Goal: Information Seeking & Learning: Get advice/opinions

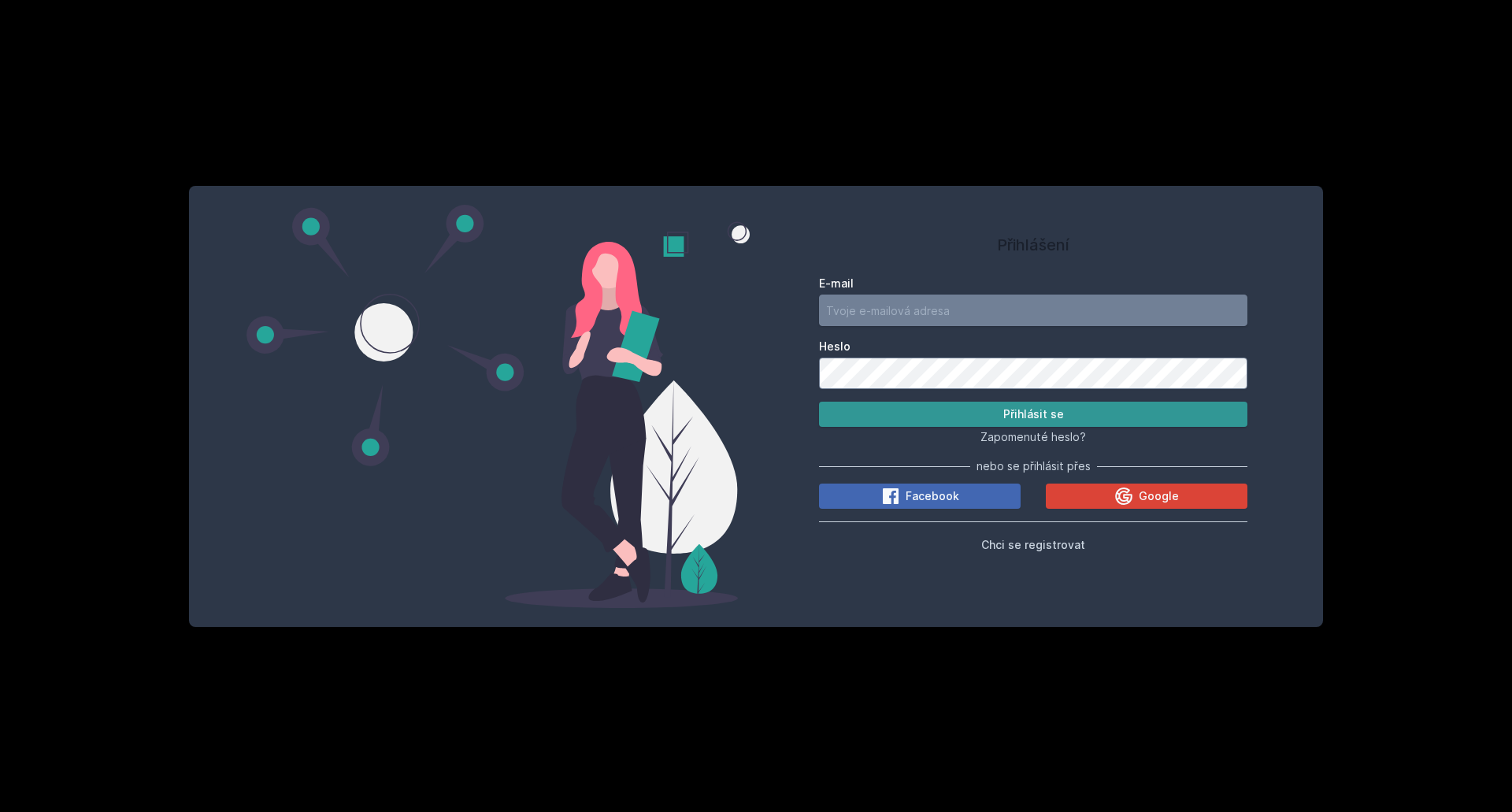
type input "[EMAIL_ADDRESS][DOMAIN_NAME]"
click at [911, 406] on button "Přihlásit se" at bounding box center [1033, 414] width 428 height 25
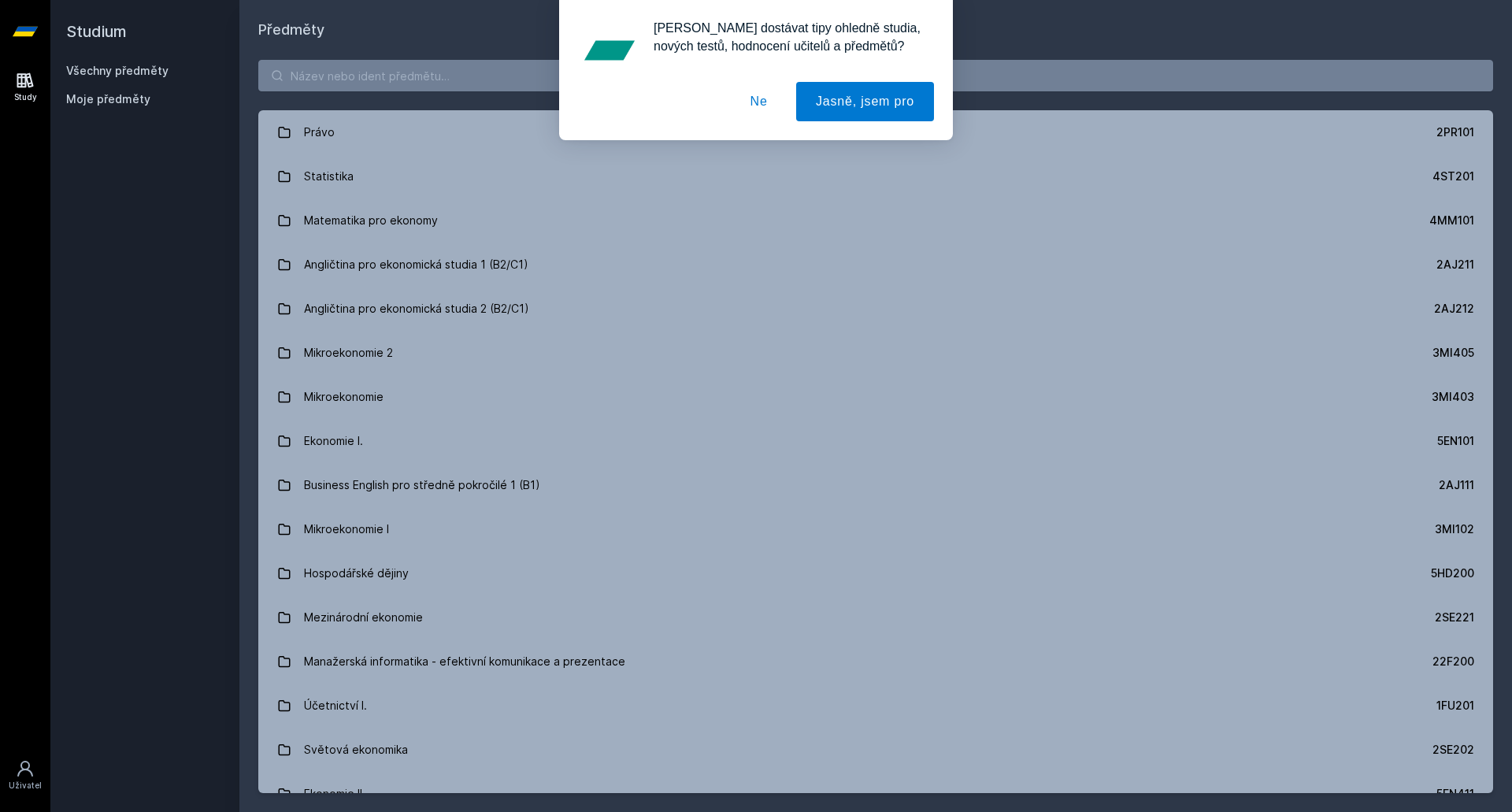
click at [765, 105] on button "Ne" at bounding box center [759, 101] width 56 height 39
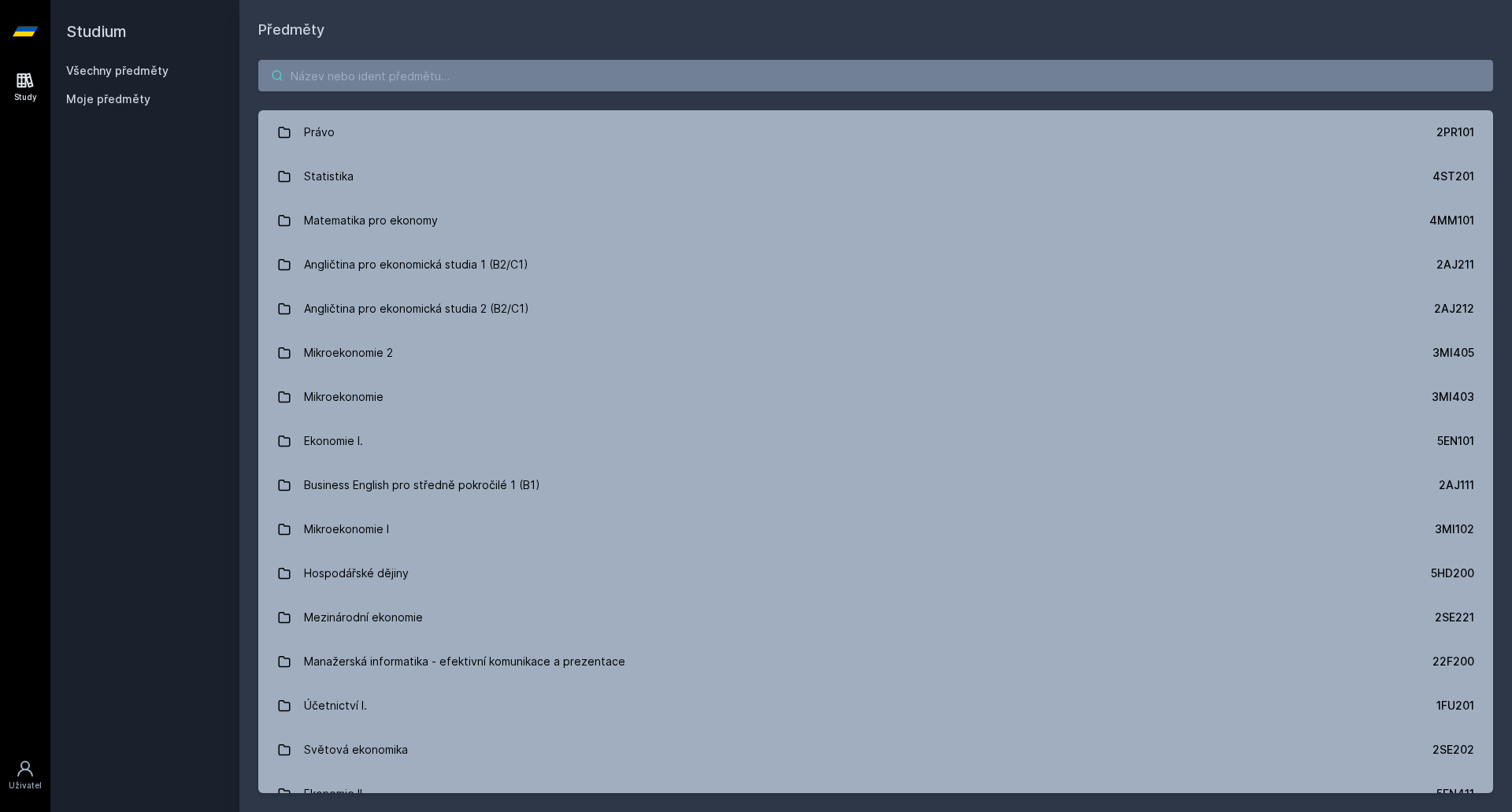
click at [403, 63] on input "search" at bounding box center [876, 75] width 1235 height 32
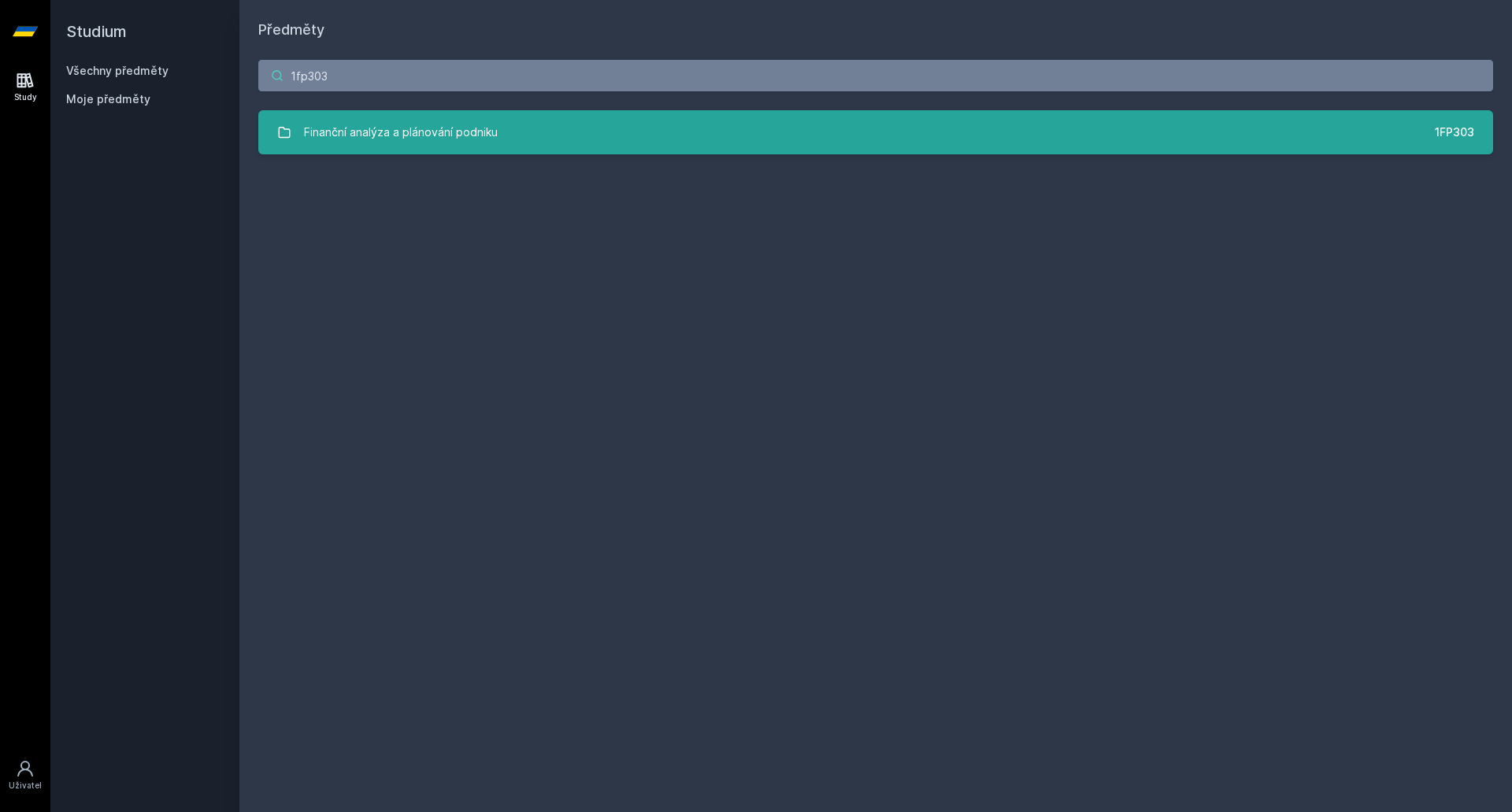
type input "1fp303"
click at [357, 141] on div "Finanční analýza a plánování podniku" at bounding box center [401, 132] width 193 height 32
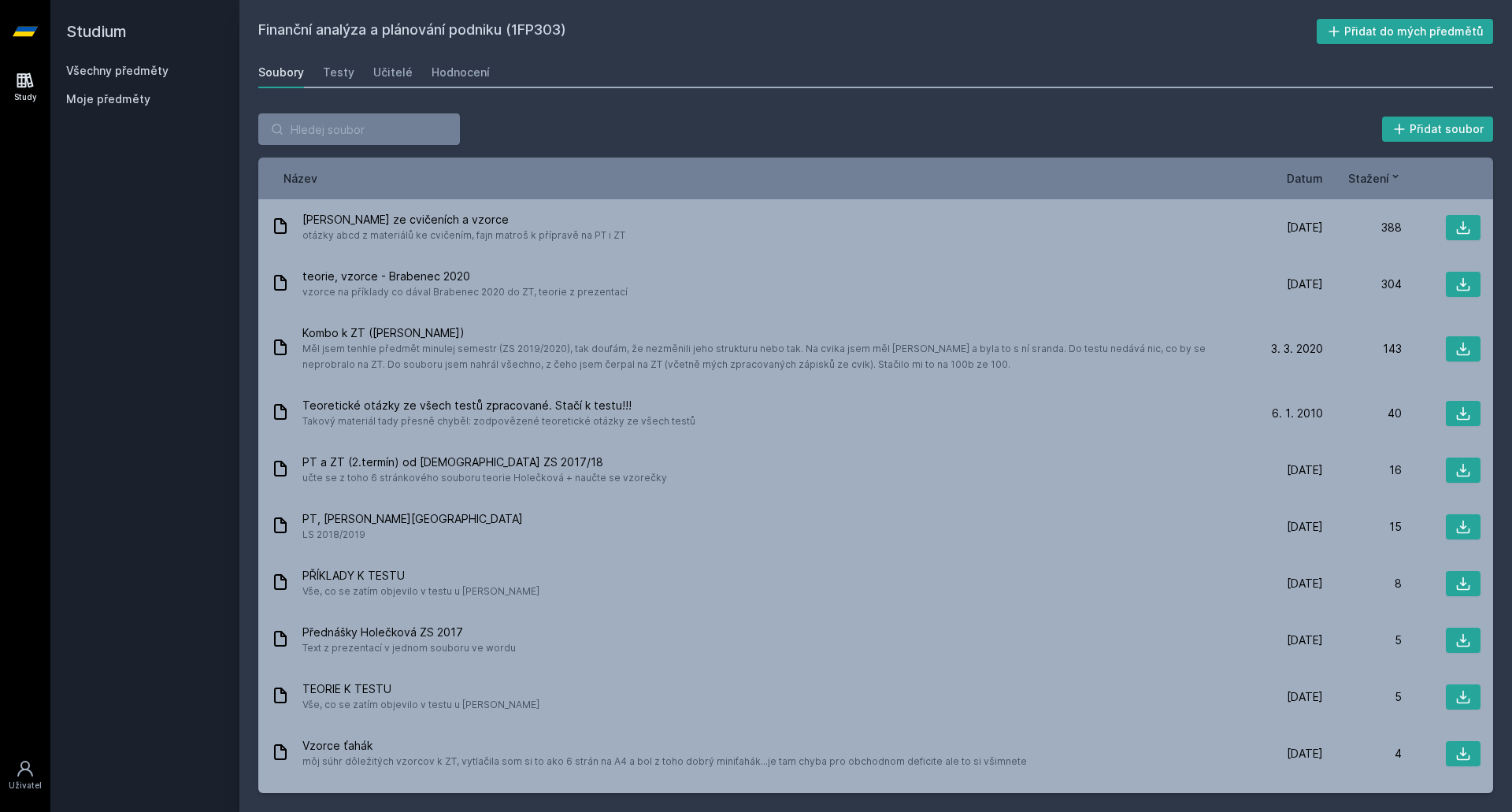
click at [412, 73] on div "Soubory Testy Učitelé Hodnocení" at bounding box center [876, 72] width 1235 height 32
click at [392, 70] on div "Učitelé" at bounding box center [392, 72] width 39 height 16
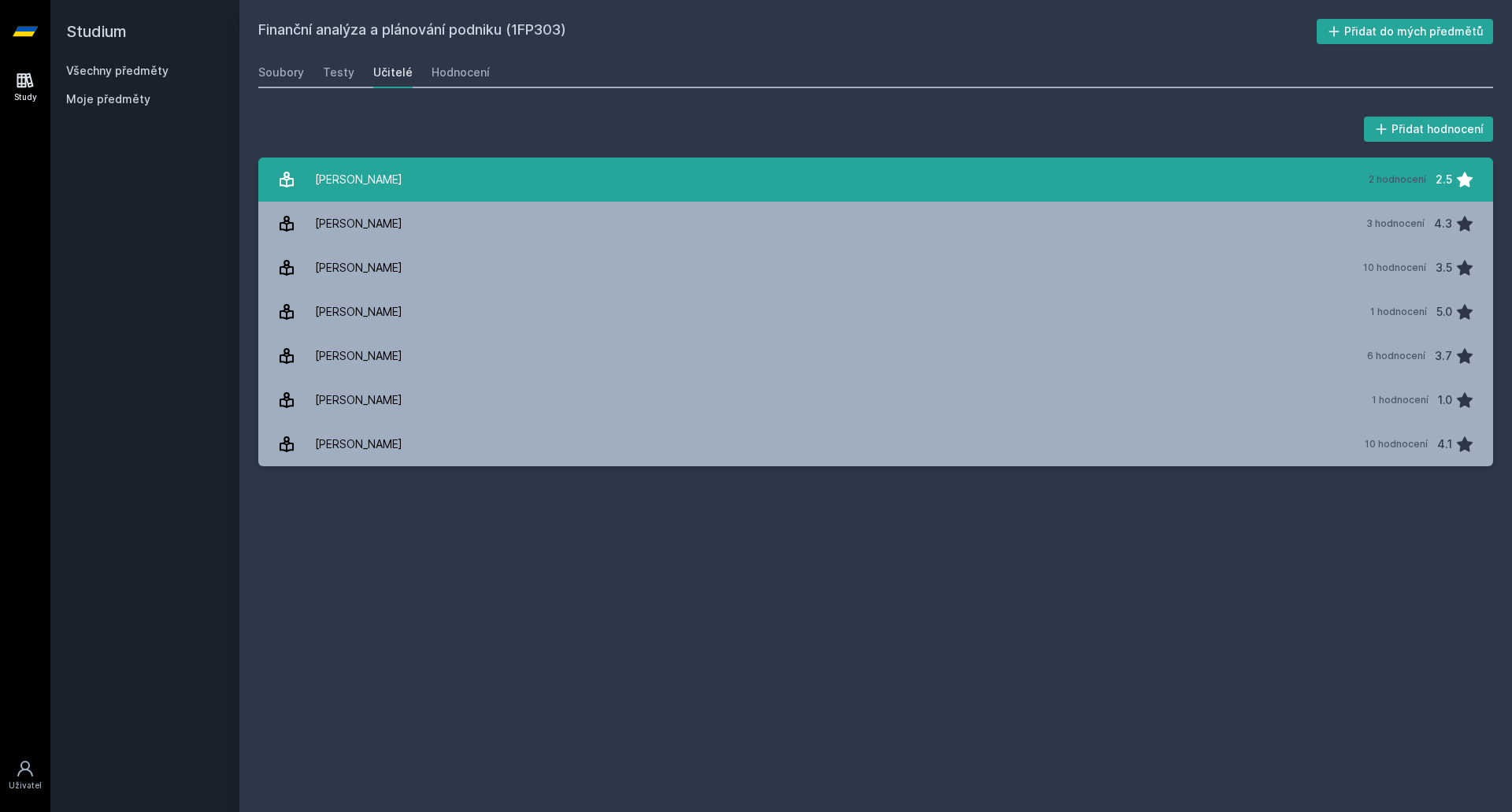
click at [458, 166] on link "[PERSON_NAME] 2 hodnocení 2.5" at bounding box center [876, 180] width 1235 height 44
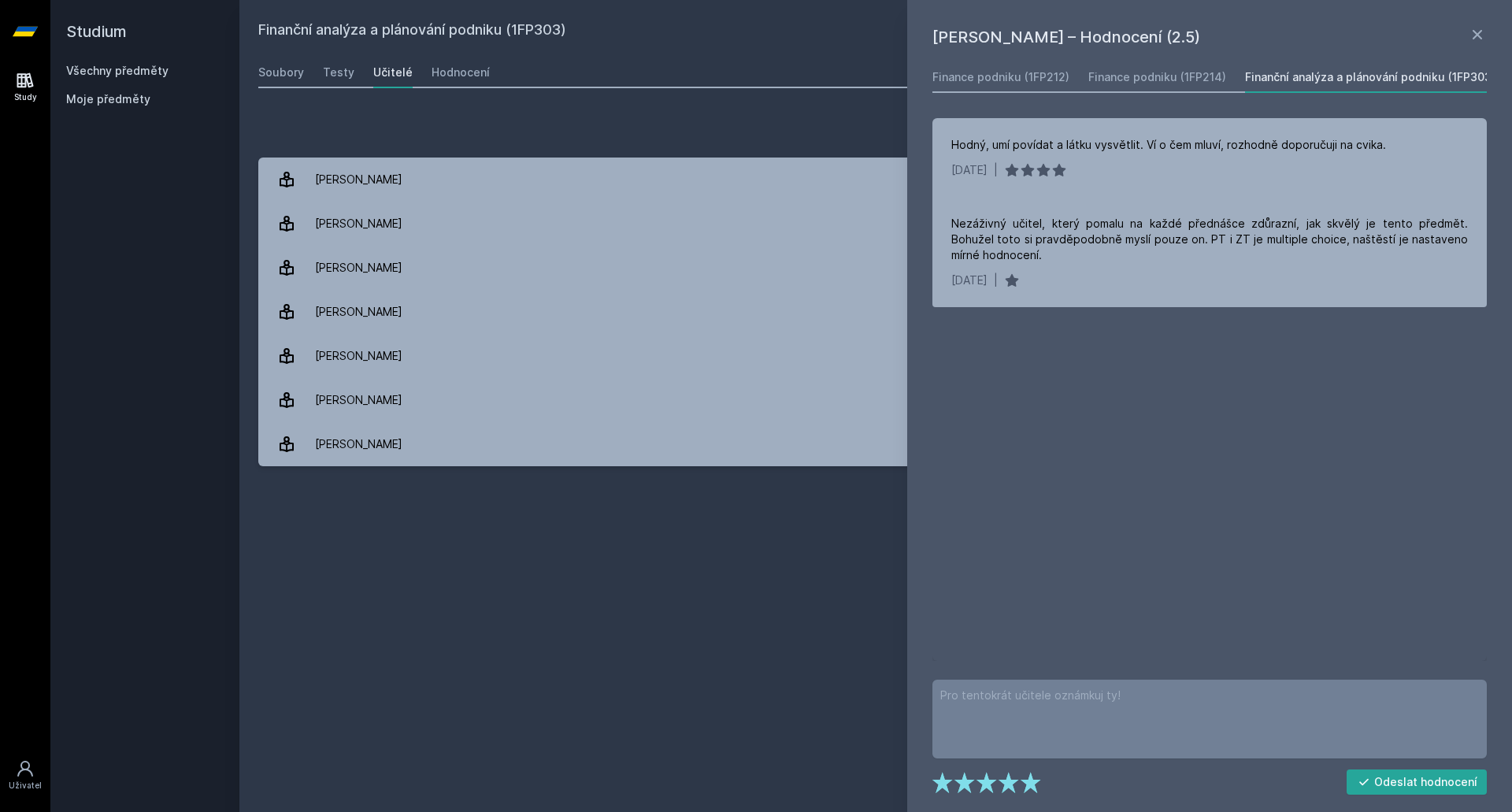
click at [1460, 31] on h1 "[PERSON_NAME] – Hodnocení (2.5)" at bounding box center [1200, 37] width 535 height 24
click at [1465, 36] on h1 "[PERSON_NAME] – Hodnocení (2.5)" at bounding box center [1200, 37] width 535 height 24
click at [1475, 37] on icon at bounding box center [1478, 35] width 10 height 10
